Goal: Task Accomplishment & Management: Use online tool/utility

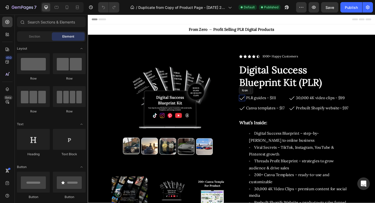
click at [254, 104] on icon at bounding box center [255, 105] width 7 height 7
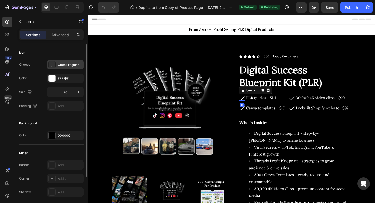
click at [55, 64] on div at bounding box center [51, 64] width 7 height 7
click at [53, 72] on div "Choose Check regular Color FFFFFF Size 26 Padding Add..." at bounding box center [51, 85] width 65 height 51
click at [53, 77] on div at bounding box center [52, 78] width 7 height 7
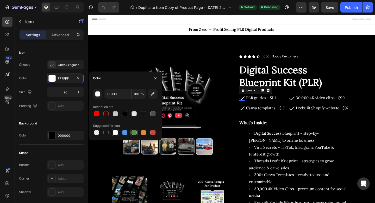
click at [133, 135] on div at bounding box center [134, 132] width 5 height 5
click at [116, 134] on div at bounding box center [115, 132] width 5 height 5
type input "FFFFFF"
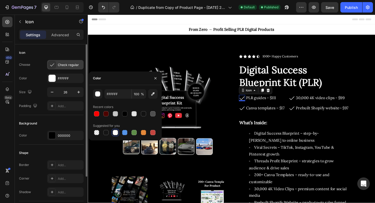
click at [66, 65] on div "Check regular" at bounding box center [70, 65] width 24 height 5
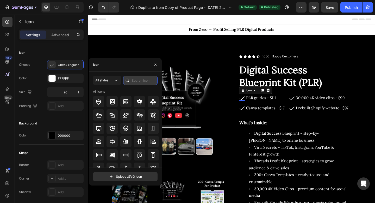
click at [139, 83] on input "text" at bounding box center [140, 80] width 34 height 9
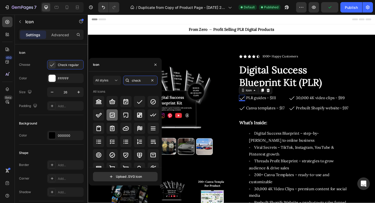
type input "check"
click at [114, 112] on icon at bounding box center [112, 114] width 5 height 5
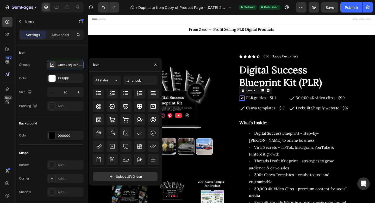
scroll to position [57, 0]
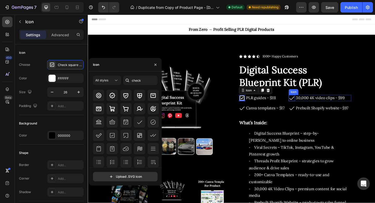
click at [310, 105] on icon at bounding box center [309, 105] width 7 height 7
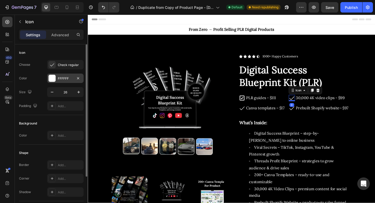
click at [51, 77] on div at bounding box center [52, 78] width 7 height 7
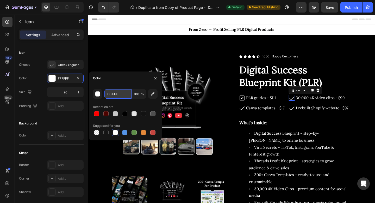
click at [120, 93] on input "FFFFFF" at bounding box center [117, 93] width 27 height 9
click at [98, 94] on div "button" at bounding box center [97, 93] width 5 height 5
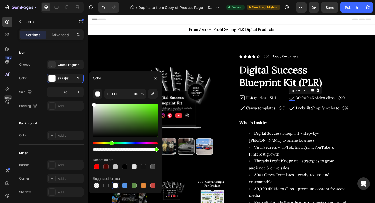
drag, startPoint x: 94, startPoint y: 142, endPoint x: 111, endPoint y: 142, distance: 17.2
click at [111, 142] on div "Hue" at bounding box center [112, 143] width 4 height 4
click at [111, 142] on div "Hue" at bounding box center [111, 143] width 4 height 4
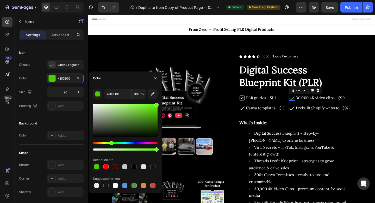
drag, startPoint x: 132, startPoint y: 113, endPoint x: 160, endPoint y: 89, distance: 36.6
click at [160, 89] on div "4BCE00 100 % Recent colors Suggested for you" at bounding box center [125, 139] width 73 height 100
type input "5DFF00"
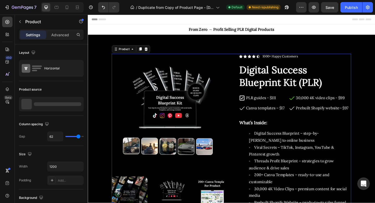
click at [247, 108] on div "Product Images Icon Icon Icon Icon Icon Icon List 1000+ Happy Customers Text Bl…" at bounding box center [244, 188] width 261 height 262
click at [348, 9] on div "Publish" at bounding box center [351, 7] width 13 height 5
click at [255, 105] on icon at bounding box center [255, 105] width 7 height 7
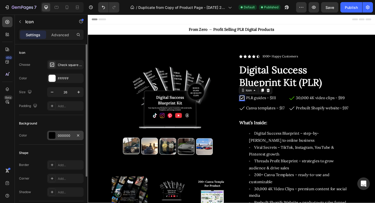
click at [57, 137] on div "000000" at bounding box center [65, 135] width 36 height 9
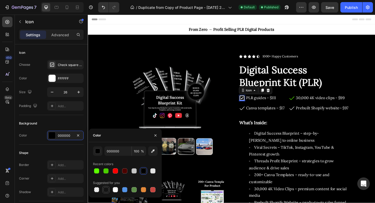
click at [106, 190] on div at bounding box center [105, 189] width 5 height 5
click at [146, 172] on div at bounding box center [143, 170] width 5 height 5
type input "000000"
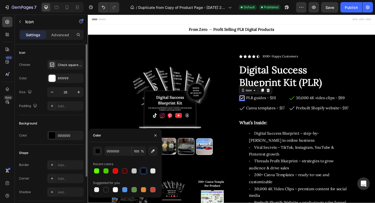
click at [72, 118] on div "Background Color 000000" at bounding box center [51, 129] width 65 height 29
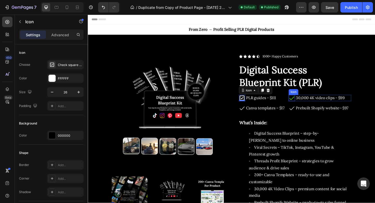
click at [309, 106] on icon at bounding box center [309, 105] width 5 height 4
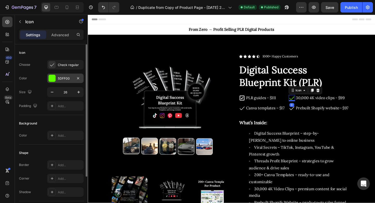
click at [62, 78] on div "5DFF00" at bounding box center [65, 78] width 15 height 5
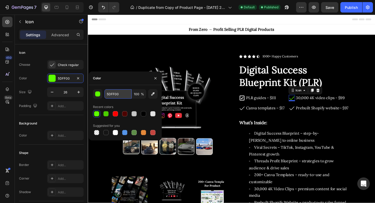
click at [113, 94] on input "5DFF00" at bounding box center [117, 93] width 27 height 9
click at [254, 105] on icon at bounding box center [255, 105] width 7 height 7
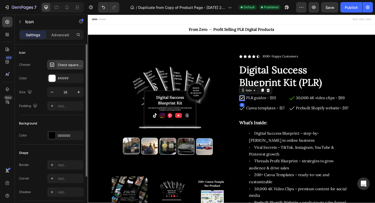
click at [60, 65] on div "Check square bold" at bounding box center [70, 65] width 24 height 5
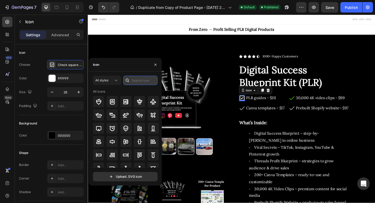
click at [140, 82] on input "text" at bounding box center [140, 80] width 34 height 9
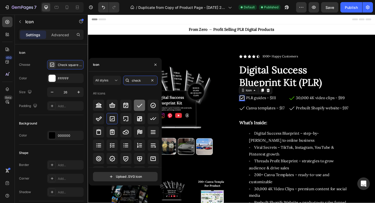
type input "check"
click at [138, 105] on icon at bounding box center [140, 105] width 6 height 6
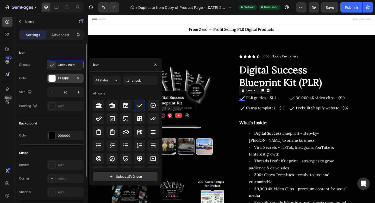
click at [59, 78] on div "FFFFFF" at bounding box center [65, 78] width 15 height 5
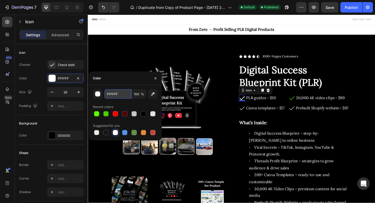
click at [114, 93] on input "FFFFFF" at bounding box center [117, 93] width 27 height 9
paste input "5DFF00"
type input "5DFF00"
click at [257, 118] on icon at bounding box center [255, 116] width 7 height 7
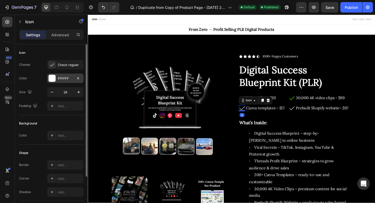
click at [66, 76] on div "FFFFFF" at bounding box center [65, 78] width 15 height 5
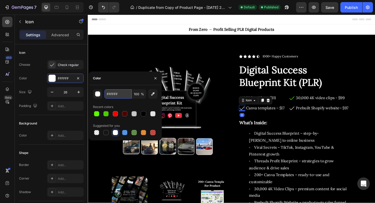
click at [115, 97] on input "FFFFFF" at bounding box center [117, 93] width 27 height 9
paste input "5DFF00"
type input "5DFF00"
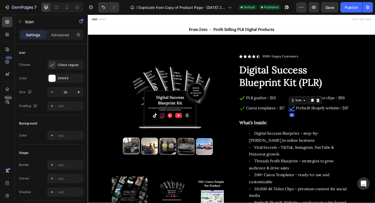
click at [311, 118] on div "Icon 0" at bounding box center [309, 116] width 7 height 7
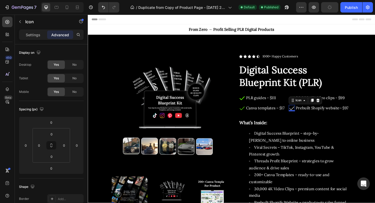
click at [310, 117] on icon at bounding box center [309, 116] width 5 height 4
click at [32, 33] on p "Settings" at bounding box center [33, 34] width 15 height 5
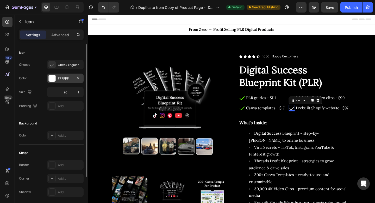
click at [59, 77] on div "FFFFFF" at bounding box center [65, 78] width 15 height 5
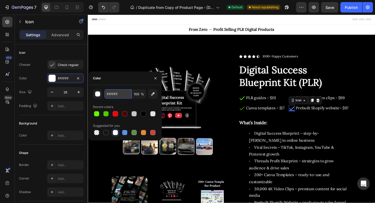
click at [114, 97] on input "FFFFFF" at bounding box center [117, 93] width 27 height 9
paste input "5DFF00"
type input "5DFF00"
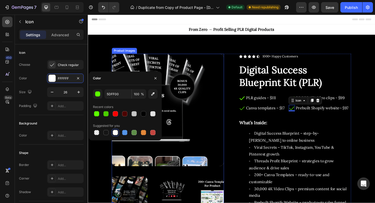
click at [235, 109] on img at bounding box center [175, 118] width 122 height 122
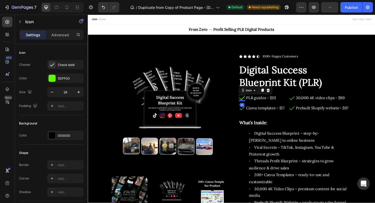
click at [256, 106] on icon at bounding box center [255, 105] width 5 height 4
click at [254, 116] on icon at bounding box center [255, 116] width 7 height 7
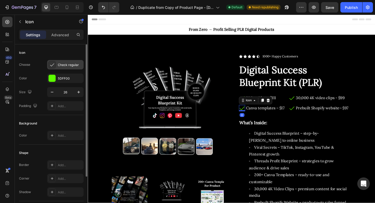
click at [69, 63] on div "Check regular" at bounding box center [70, 65] width 24 height 5
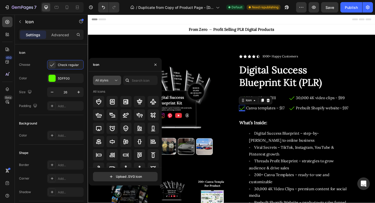
click at [109, 80] on div "All styles" at bounding box center [104, 80] width 18 height 5
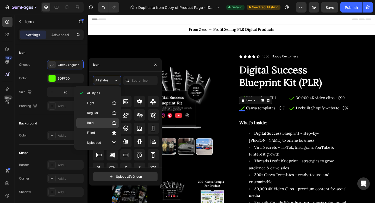
click at [97, 120] on p "Bold" at bounding box center [102, 122] width 30 height 5
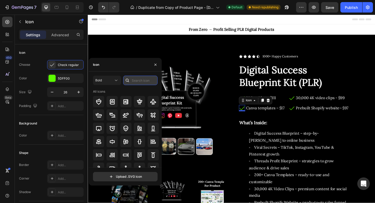
click at [136, 78] on input "text" at bounding box center [140, 80] width 34 height 9
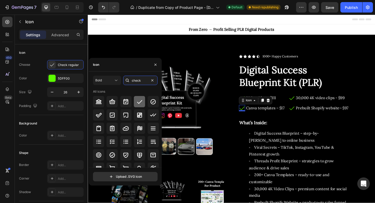
type input "check"
click at [137, 101] on icon at bounding box center [140, 101] width 6 height 6
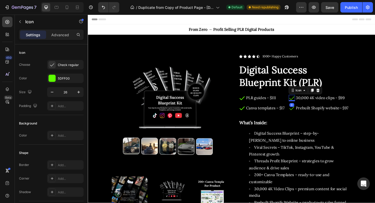
click at [311, 103] on icon at bounding box center [309, 105] width 7 height 7
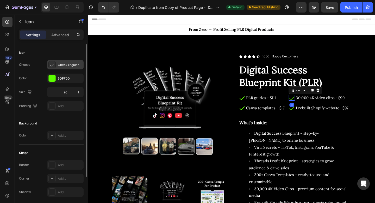
click at [67, 65] on div "Check regular" at bounding box center [70, 65] width 24 height 5
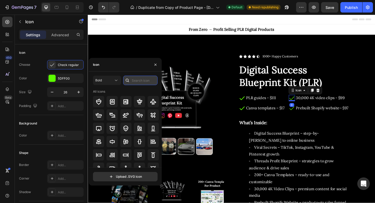
click at [137, 80] on input "text" at bounding box center [140, 80] width 34 height 9
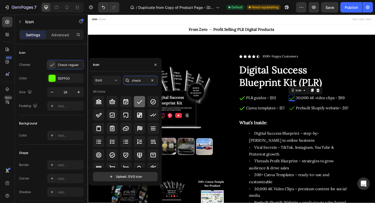
type input "check"
click at [138, 99] on icon at bounding box center [140, 101] width 6 height 6
click at [308, 115] on icon at bounding box center [309, 116] width 7 height 7
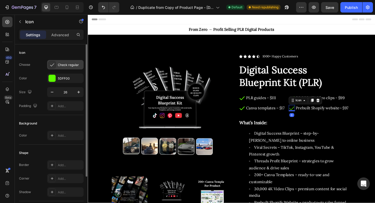
click at [67, 64] on div "Check regular" at bounding box center [70, 65] width 24 height 5
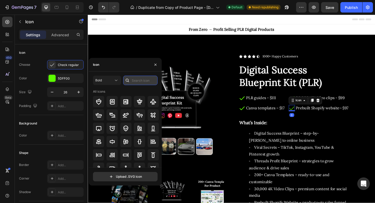
click at [143, 83] on input "text" at bounding box center [140, 80] width 34 height 9
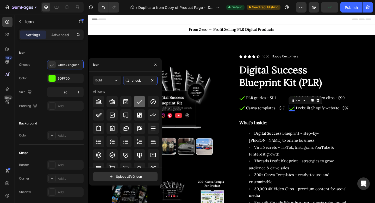
type input "check"
click at [140, 100] on icon at bounding box center [140, 101] width 6 height 6
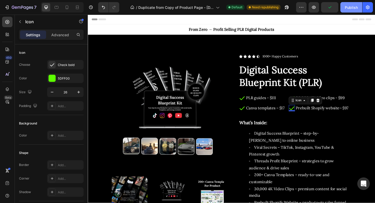
click at [351, 5] on div "Publish" at bounding box center [351, 7] width 13 height 5
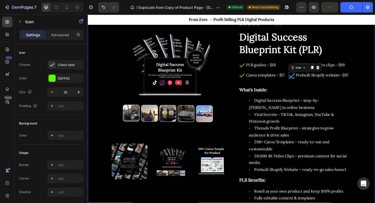
scroll to position [48, 0]
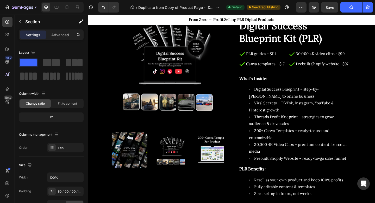
click at [375, 48] on div "Product Images Icon Icon Icon Icon Icon Icon List 1000+ Happy Customers Text Bl…" at bounding box center [244, 142] width 313 height 308
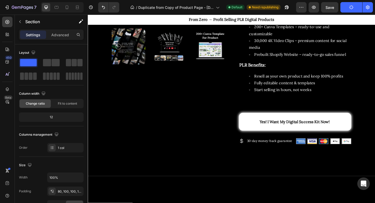
scroll to position [0, 0]
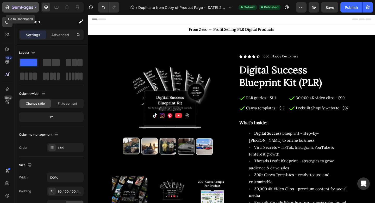
click at [14, 7] on icon "button" at bounding box center [13, 7] width 3 height 3
